Goal: Task Accomplishment & Management: Use online tool/utility

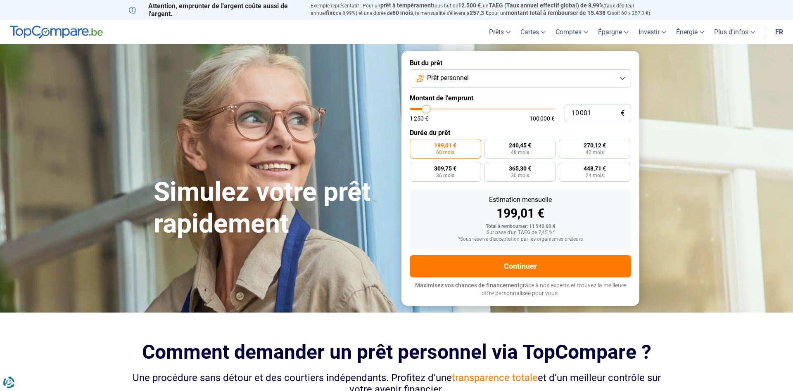
click at [520, 83] on button "Prêt personnel" at bounding box center [520, 78] width 221 height 18
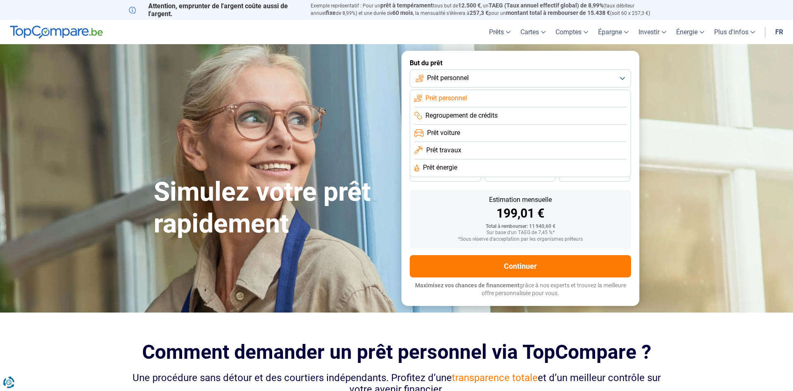
click at [449, 151] on span "Prêt travaux" at bounding box center [443, 150] width 35 height 9
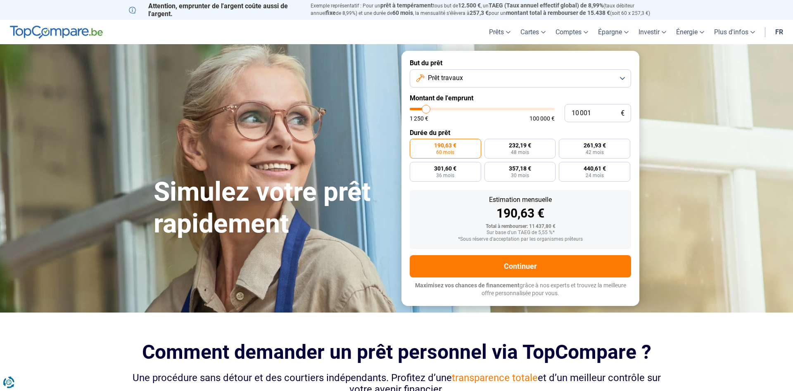
type input "10 750"
type input "10750"
type input "10 250"
type input "10250"
type input "10 000"
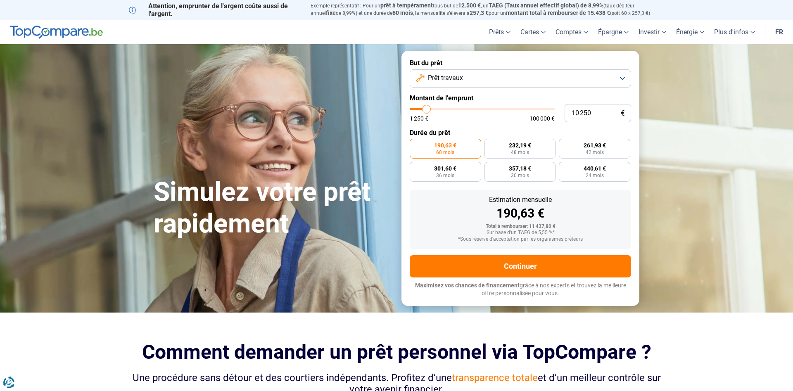
type input "10000"
type input "9 750"
type input "9750"
type input "9 500"
type input "9500"
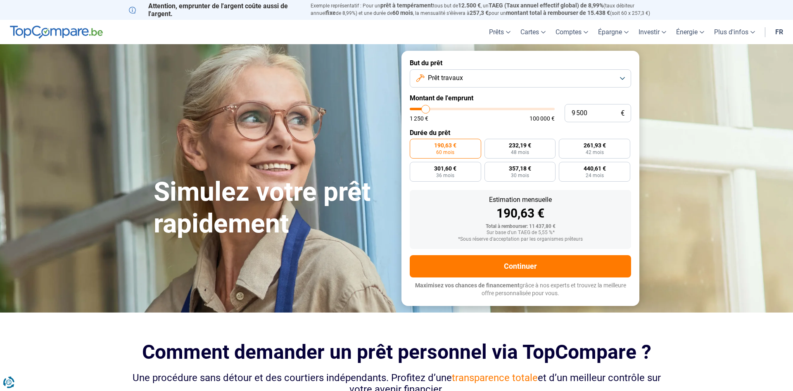
type input "9 250"
type input "9250"
type input "8 750"
type input "8750"
type input "8 500"
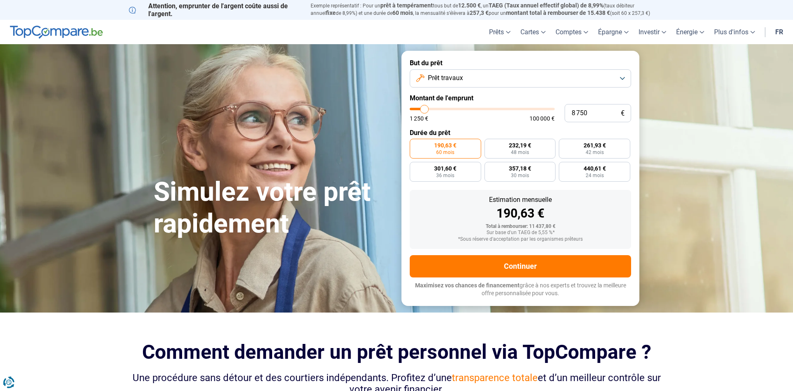
type input "8500"
type input "8 250"
type input "8250"
type input "8 000"
type input "8000"
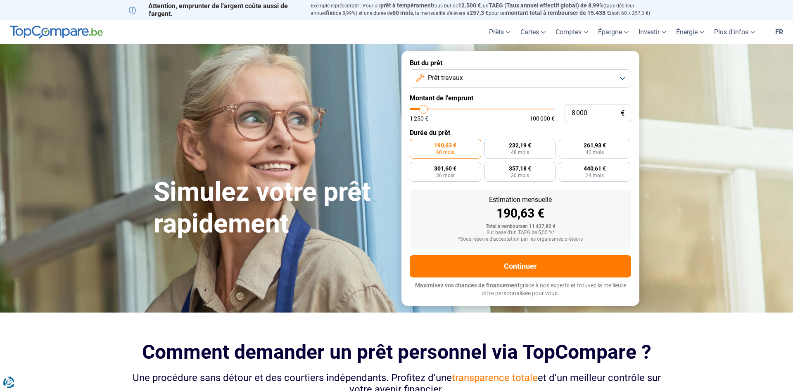
type input "7 750"
type input "7750"
type input "7 250"
type input "7250"
type input "7 000"
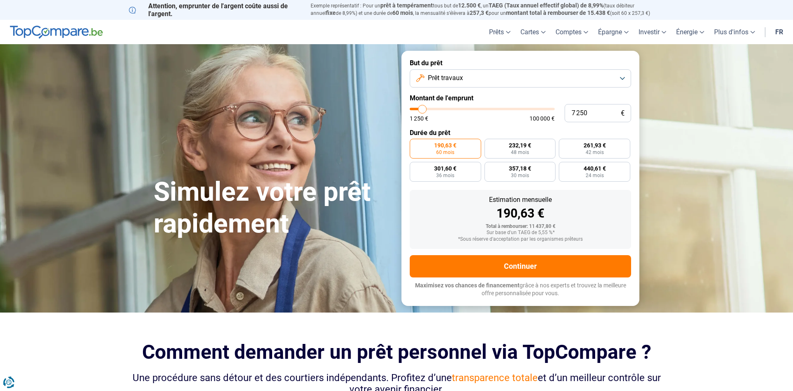
type input "7000"
type input "6 500"
type input "6500"
type input "6 250"
drag, startPoint x: 427, startPoint y: 109, endPoint x: 421, endPoint y: 111, distance: 6.5
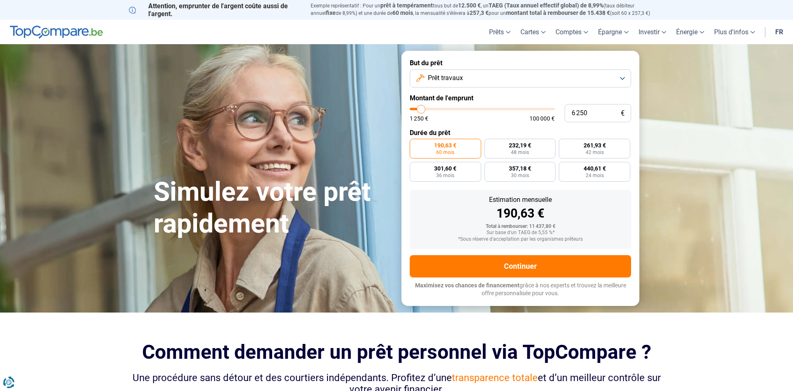
type input "6250"
click at [421, 110] on input "range" at bounding box center [482, 109] width 145 height 2
radio input "true"
